Goal: Find specific page/section: Find specific page/section

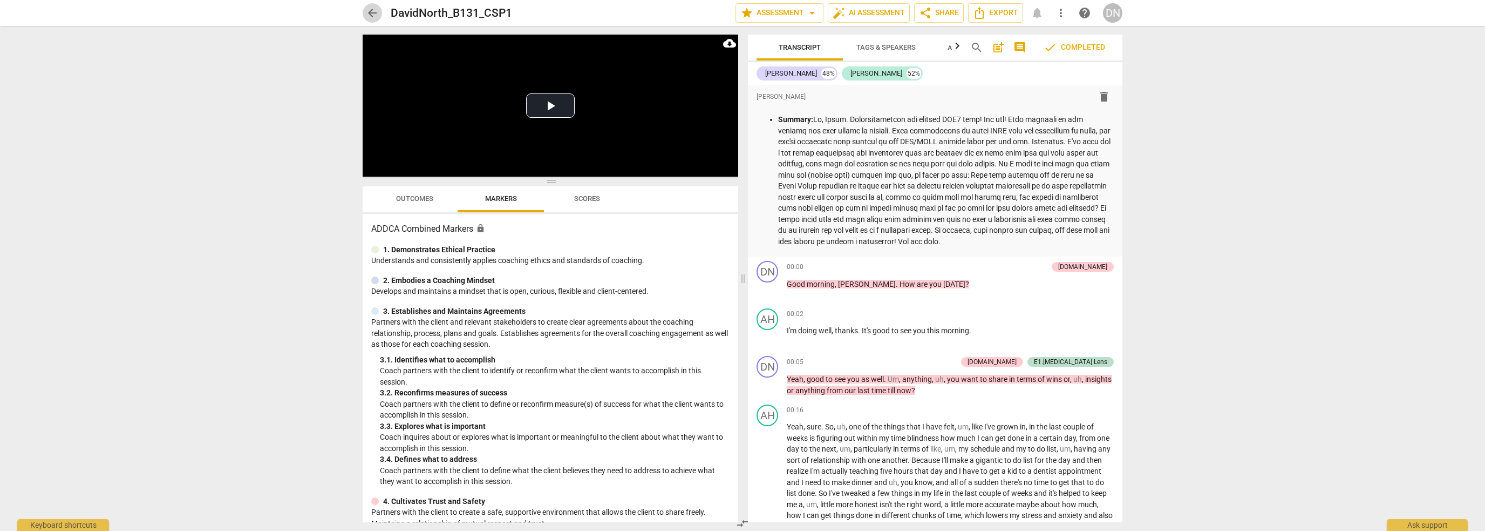
click at [368, 12] on span "arrow_back" at bounding box center [372, 12] width 13 height 13
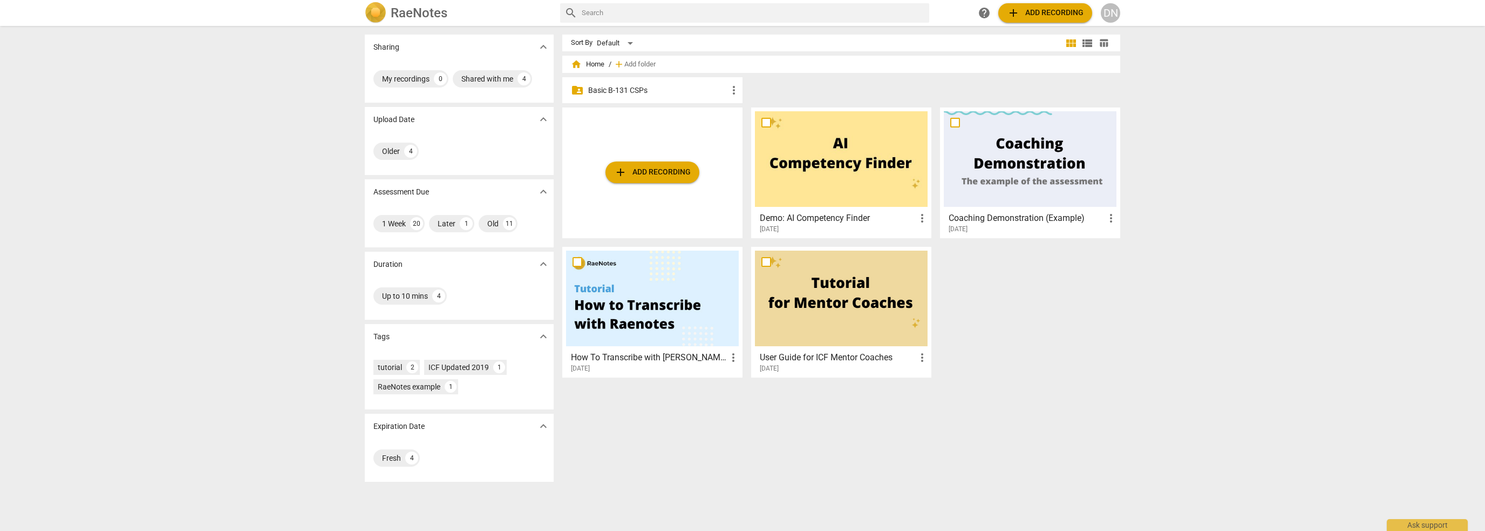
click at [635, 88] on p "Basic B-131 CSPs" at bounding box center [657, 90] width 139 height 11
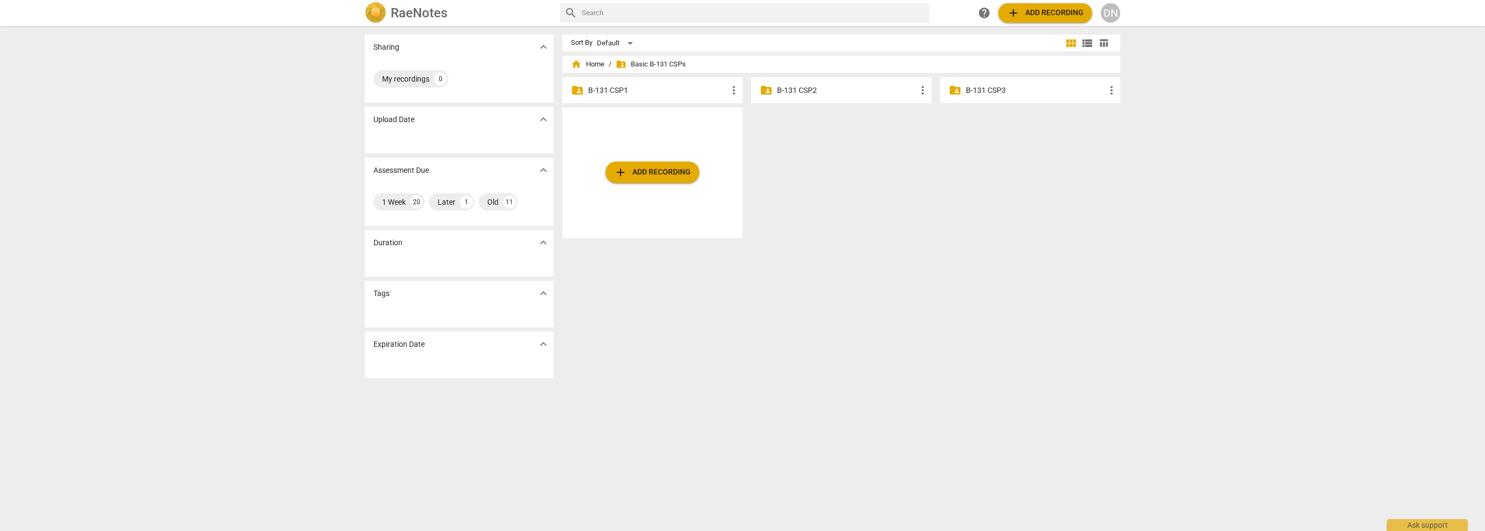
click at [852, 90] on p "B-131 CSP2" at bounding box center [846, 90] width 139 height 11
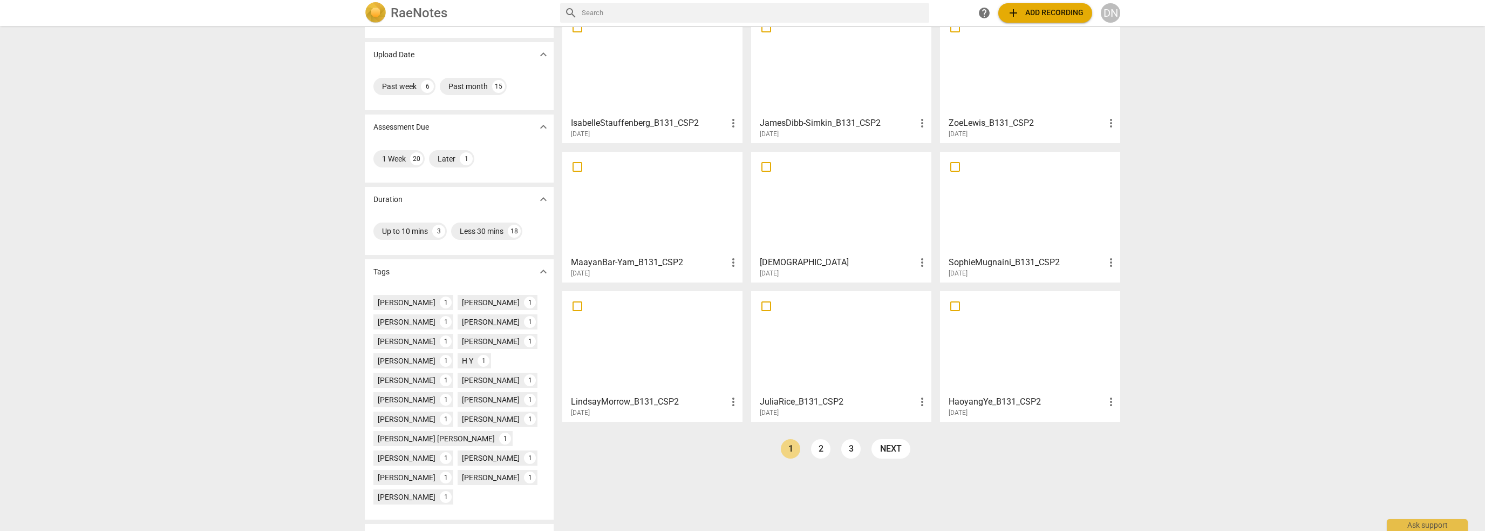
scroll to position [130, 0]
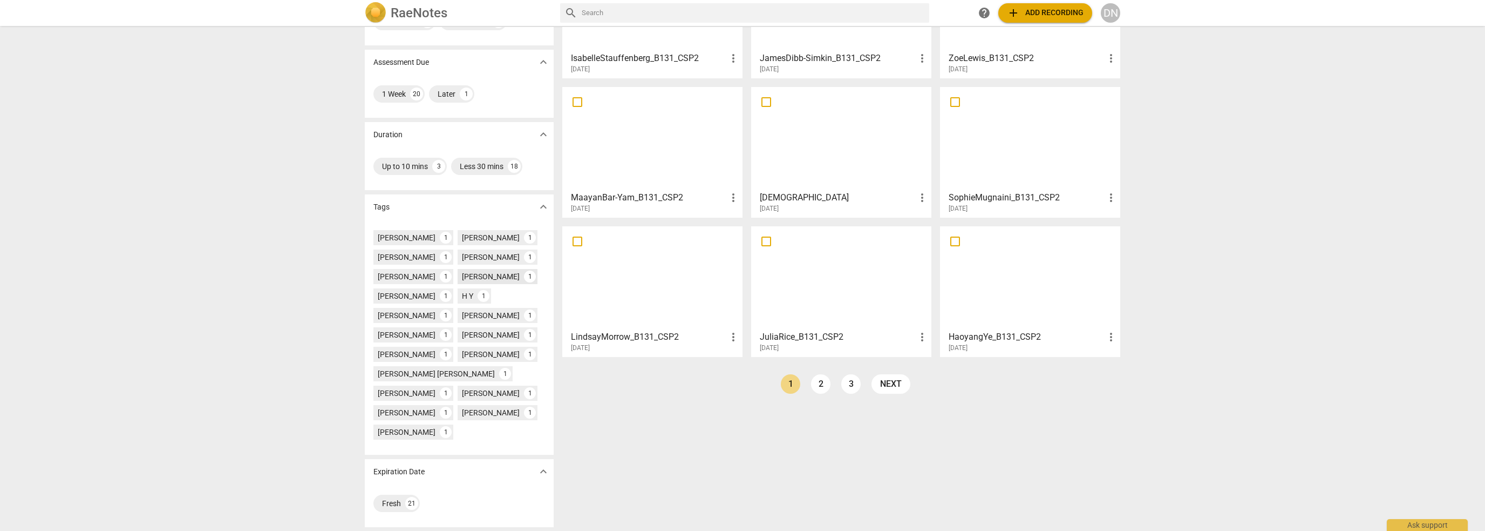
click at [475, 276] on div "David North" at bounding box center [491, 276] width 58 height 11
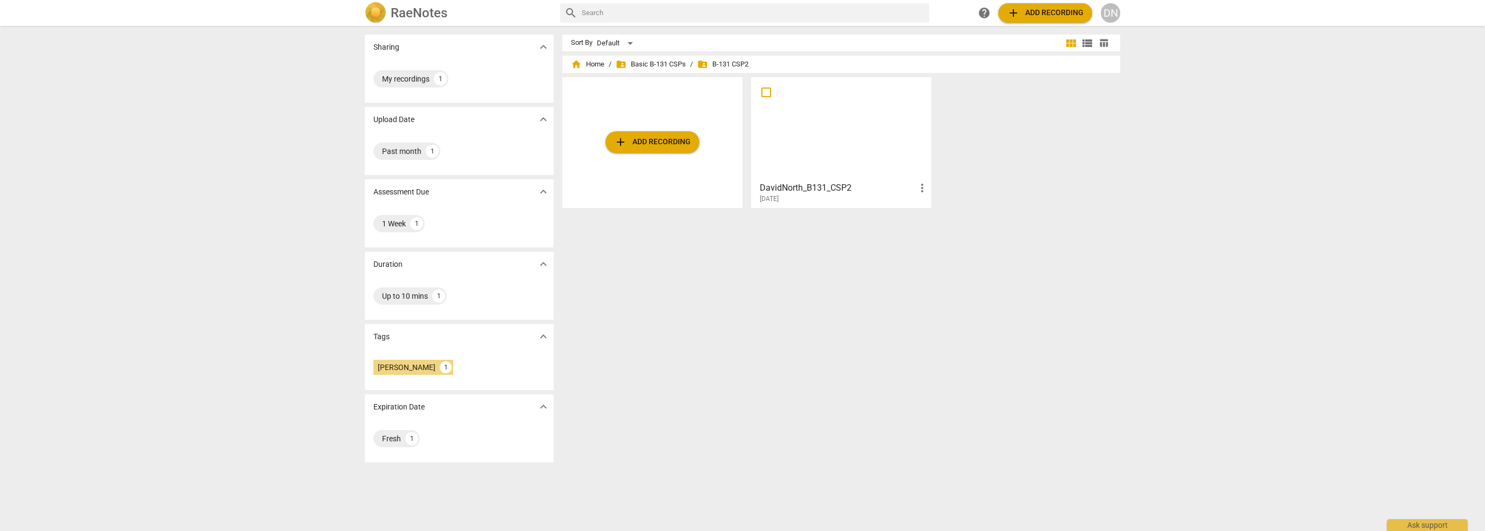
click at [827, 146] on div at bounding box center [841, 129] width 173 height 96
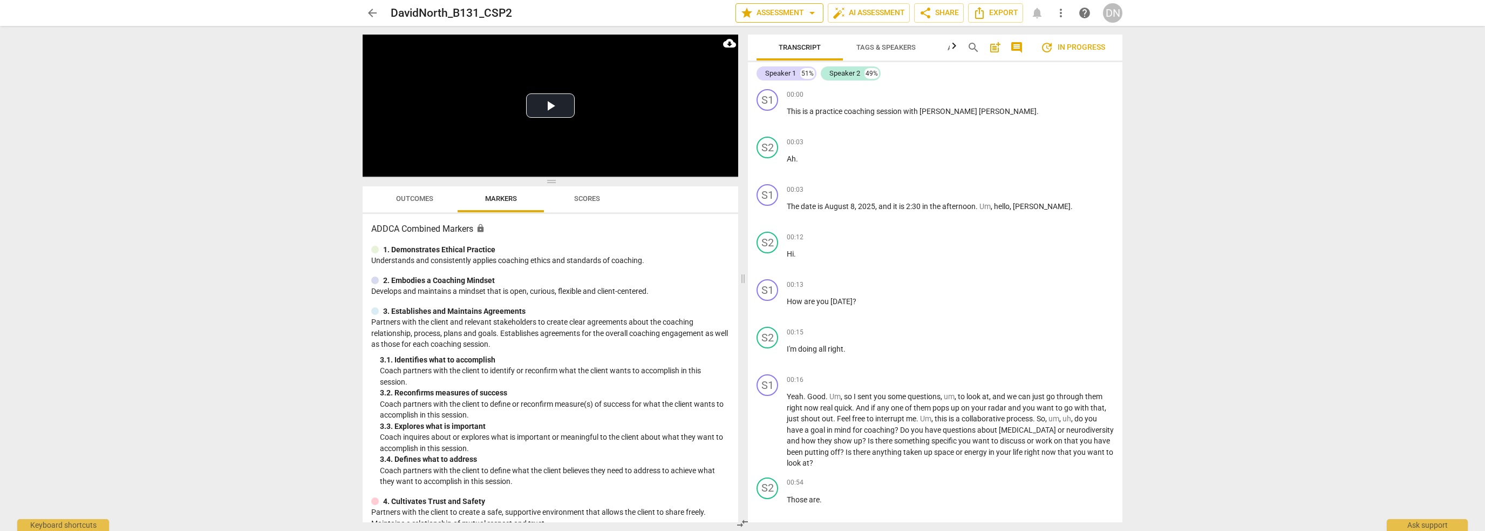
click at [786, 14] on span "star Assessment arrow_drop_down" at bounding box center [780, 12] width 78 height 13
click at [1013, 75] on div at bounding box center [742, 265] width 1485 height 531
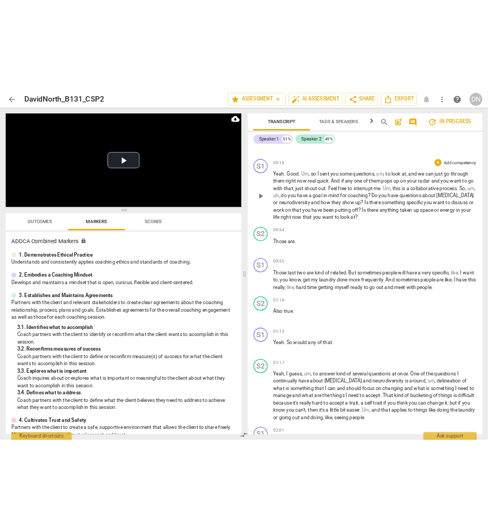
scroll to position [378, 0]
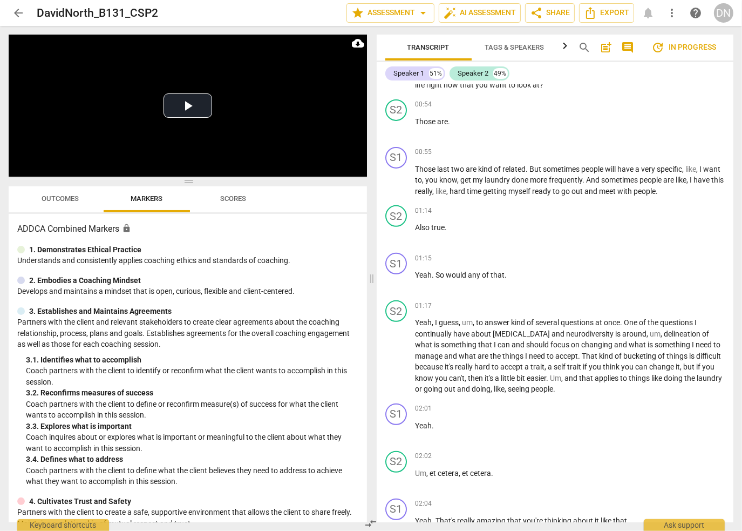
click at [685, 47] on span "update In progress" at bounding box center [683, 47] width 65 height 13
click at [409, 13] on span "star Assessment arrow_drop_down" at bounding box center [390, 12] width 78 height 13
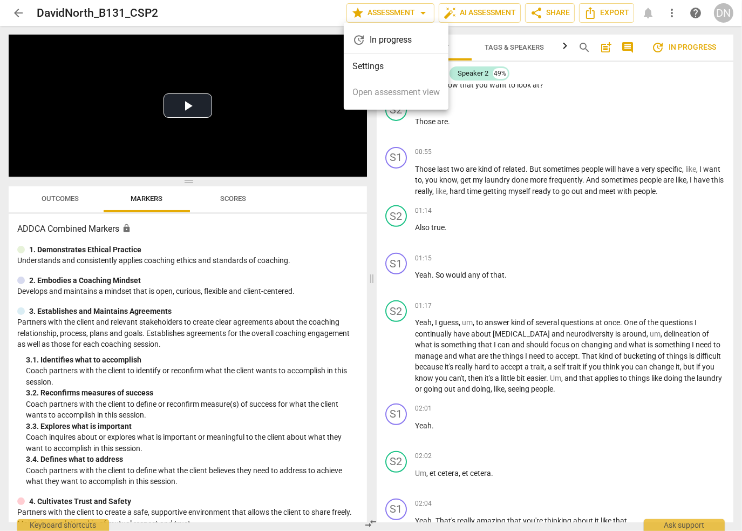
click at [313, 16] on div at bounding box center [371, 265] width 742 height 531
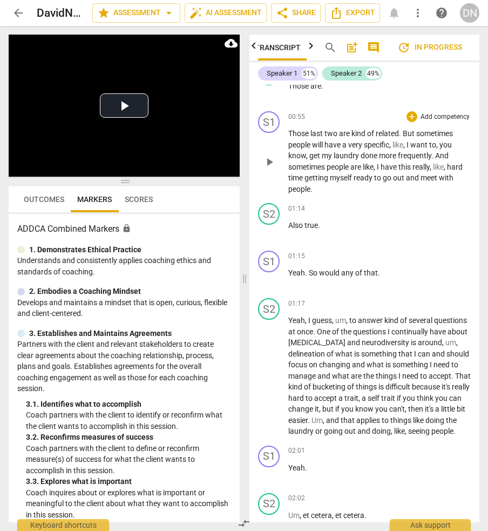
scroll to position [540, 0]
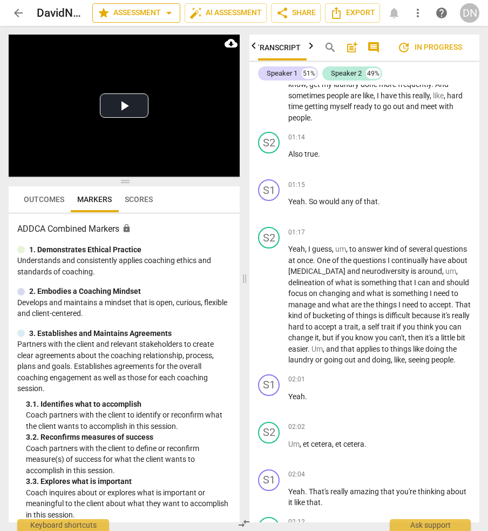
click at [135, 9] on span "star Assessment arrow_drop_down" at bounding box center [136, 12] width 78 height 13
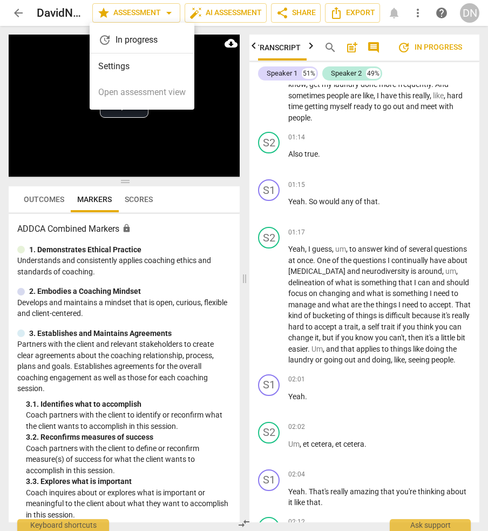
click at [117, 12] on div at bounding box center [244, 265] width 488 height 531
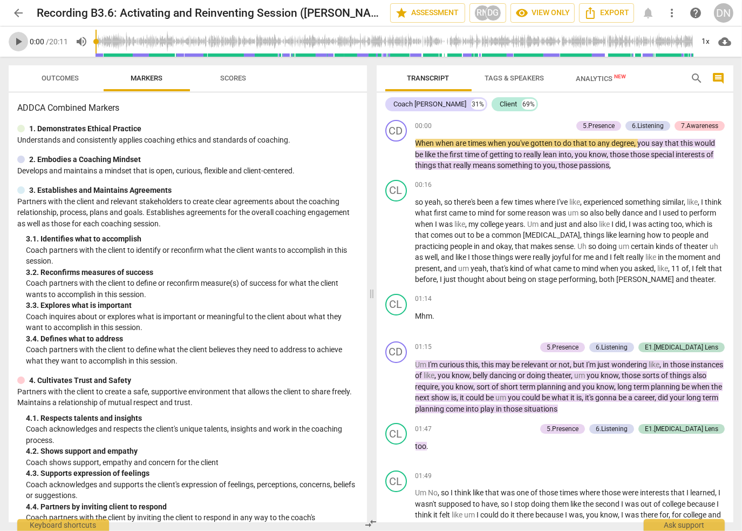
click at [17, 40] on span "play_arrow" at bounding box center [18, 41] width 13 height 13
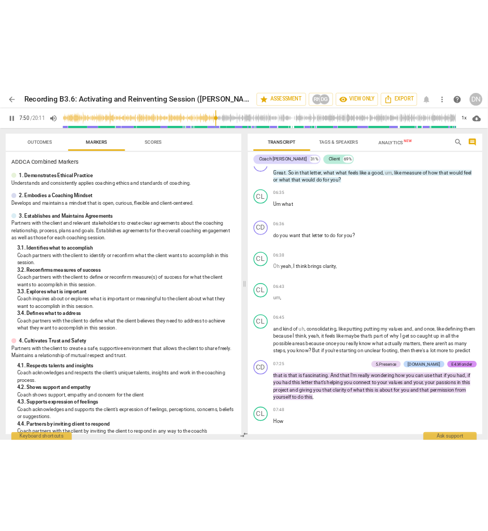
scroll to position [1692, 0]
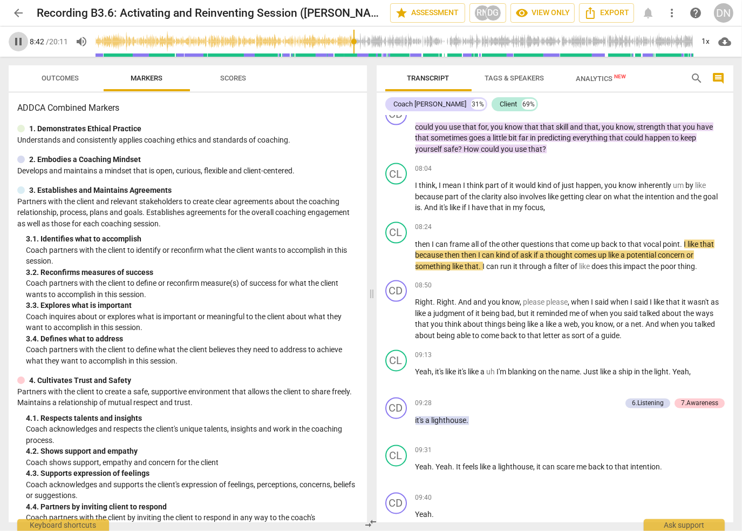
click at [19, 42] on span "pause" at bounding box center [18, 41] width 13 height 13
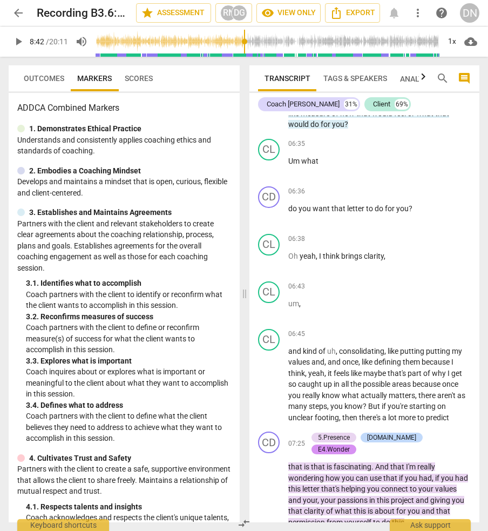
scroll to position [2145, 0]
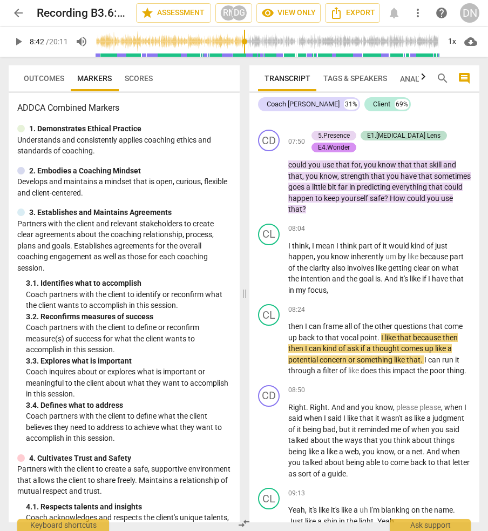
type input "522"
